Goal: Information Seeking & Learning: Learn about a topic

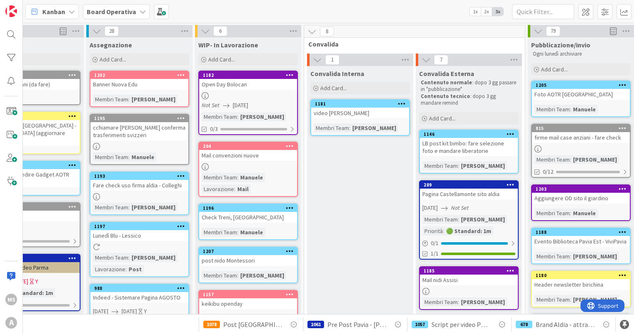
scroll to position [48, 48]
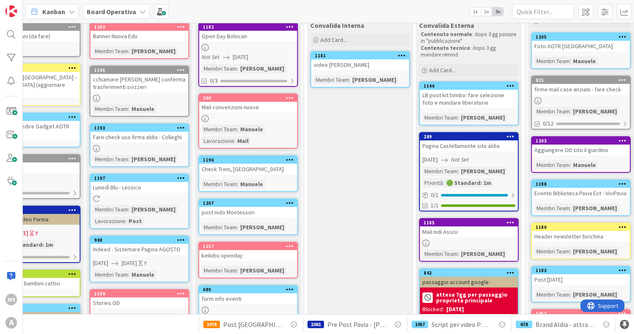
click at [249, 42] on div "1182 Open Day Bolocan Not Set [DATE] Membri Team : [PERSON_NAME] 0/3" at bounding box center [248, 54] width 100 height 64
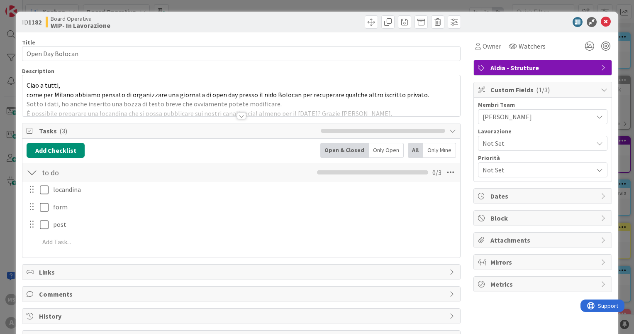
click at [237, 118] on div at bounding box center [241, 116] width 9 height 7
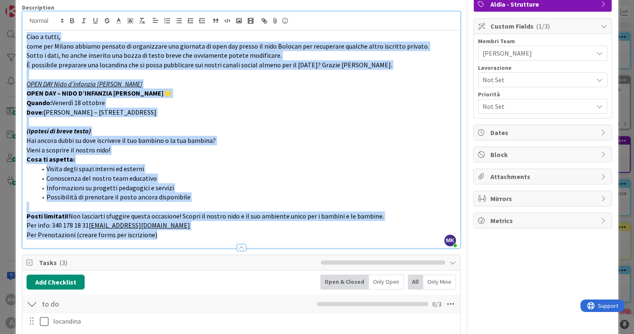
scroll to position [90, 0]
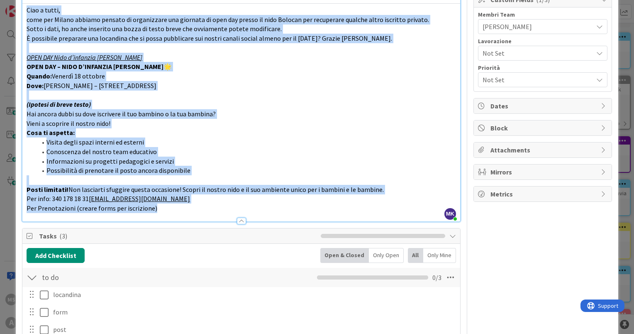
drag, startPoint x: 25, startPoint y: 100, endPoint x: 179, endPoint y: 219, distance: 194.4
click at [179, 219] on div "Description MK [PERSON_NAME] just joined Ciao a tutti, come per Milano abbiamo …" at bounding box center [241, 99] width 439 height 245
copy div "Lore i dolor, sita con Adipis elitsed doeiusm te incididuntu lab etdolore ma al…"
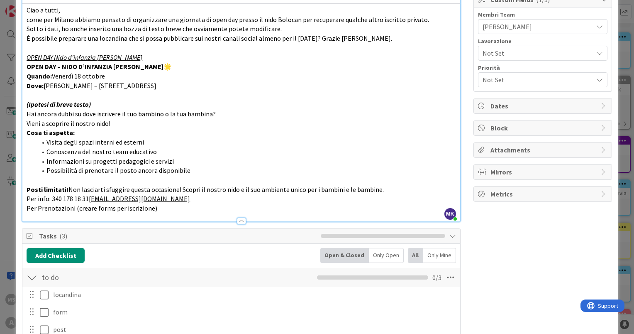
click at [239, 221] on div at bounding box center [241, 221] width 9 height 7
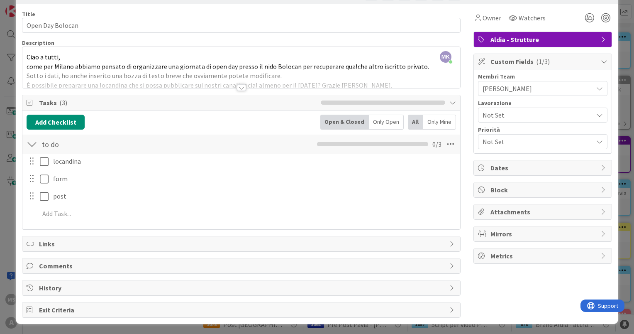
scroll to position [0, 0]
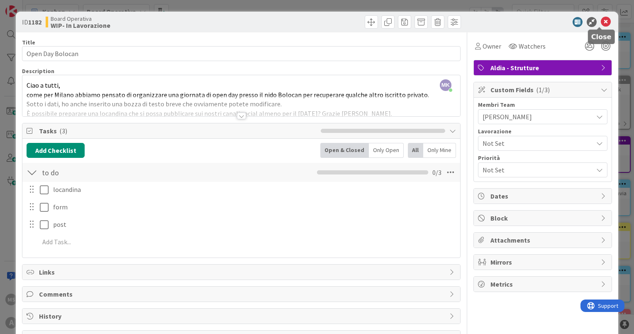
click at [601, 22] on icon at bounding box center [606, 22] width 10 height 10
